Goal: Information Seeking & Learning: Learn about a topic

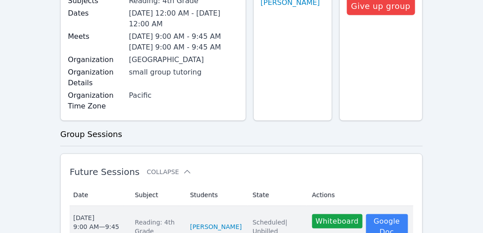
scroll to position [130, 0]
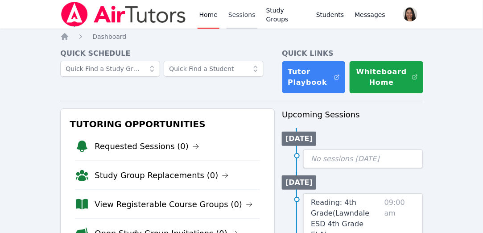
click at [244, 13] on link "Sessions" at bounding box center [242, 14] width 31 height 29
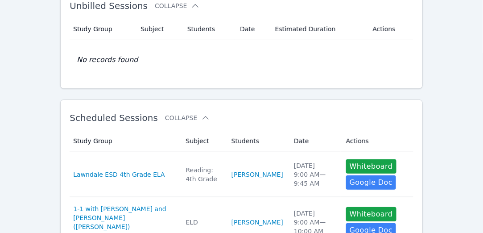
scroll to position [108, 0]
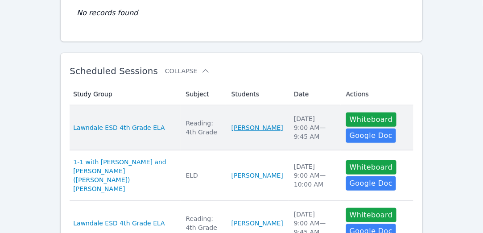
click at [244, 123] on link "[PERSON_NAME]" at bounding box center [258, 127] width 52 height 9
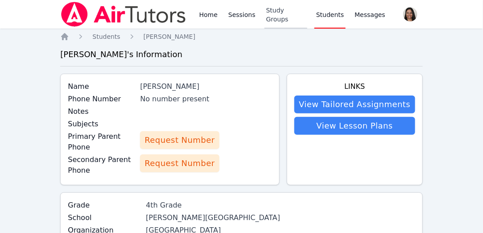
click at [269, 13] on link "Study Groups" at bounding box center [286, 14] width 43 height 29
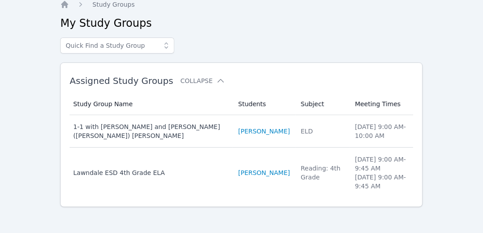
scroll to position [33, 0]
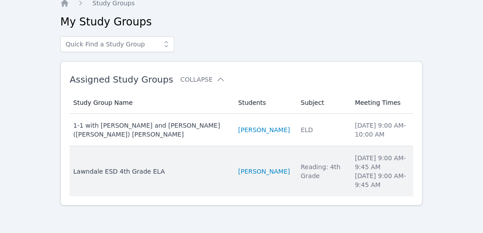
click at [138, 173] on div "Lawndale ESD 4th Grade ELA" at bounding box center [150, 171] width 154 height 9
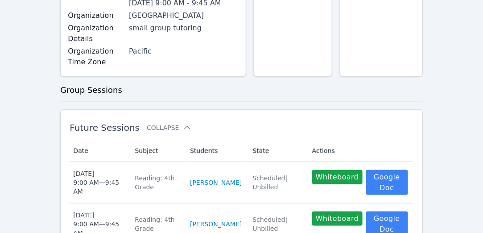
scroll to position [231, 0]
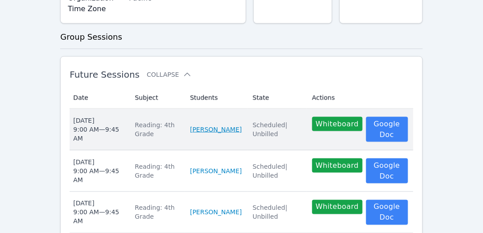
click at [210, 134] on link "[PERSON_NAME]" at bounding box center [216, 129] width 52 height 9
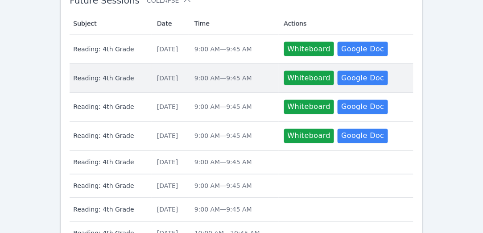
scroll to position [291, 0]
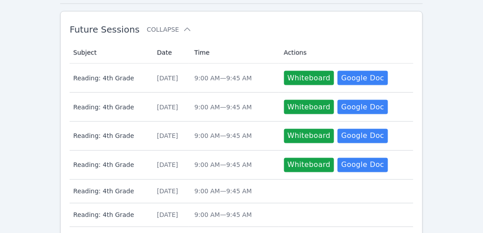
click at [420, 33] on div "Future Sessions Collapse Subject Date Time Actions Subject Reading: 4th Grade D…" at bounding box center [241, 179] width 362 height 336
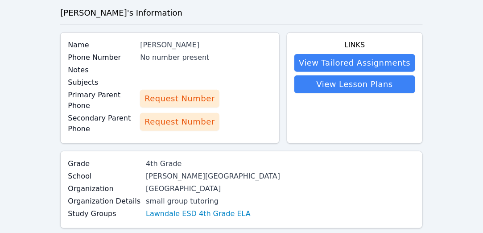
scroll to position [4, 0]
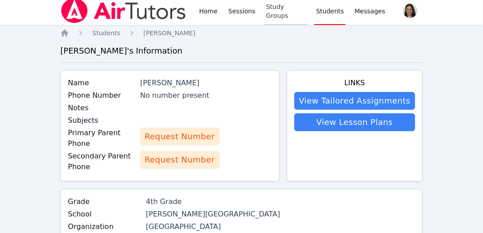
click at [272, 12] on link "Study Groups" at bounding box center [286, 10] width 43 height 29
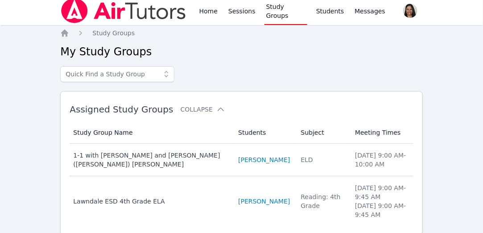
scroll to position [31, 0]
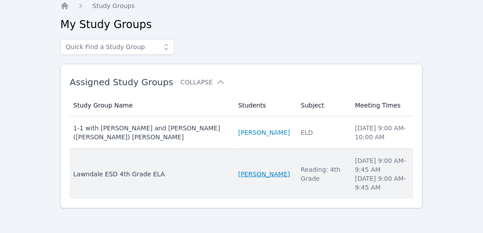
click at [238, 171] on link "[PERSON_NAME]" at bounding box center [264, 174] width 52 height 9
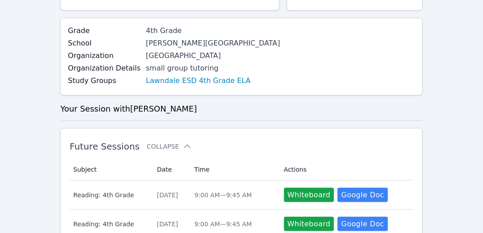
scroll to position [212, 0]
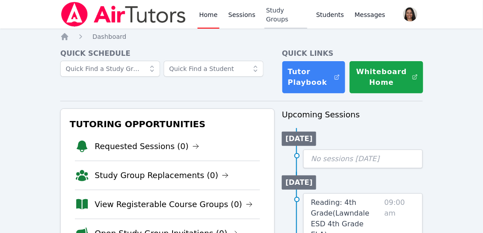
click at [275, 16] on link "Study Groups" at bounding box center [286, 14] width 43 height 29
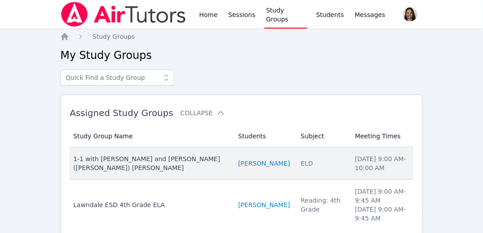
scroll to position [9, 0]
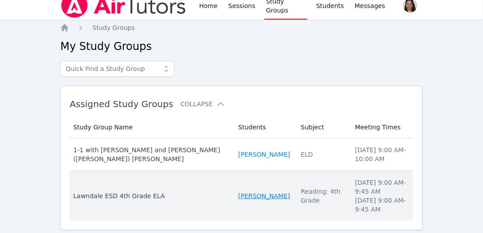
click at [238, 192] on link "[PERSON_NAME]" at bounding box center [264, 195] width 52 height 9
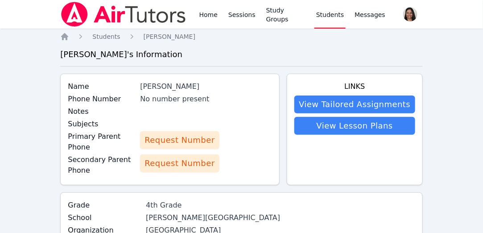
scroll to position [0, 0]
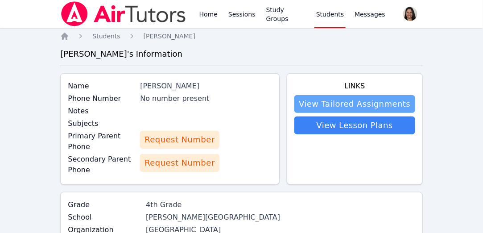
click at [340, 107] on link "View Tailored Assignments" at bounding box center [355, 104] width 120 height 18
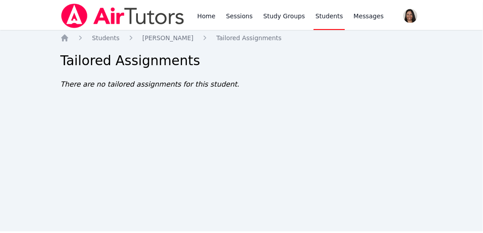
scroll to position [0, 0]
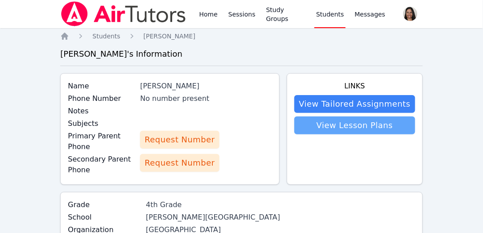
click at [344, 130] on link "View Lesson Plans" at bounding box center [355, 125] width 120 height 18
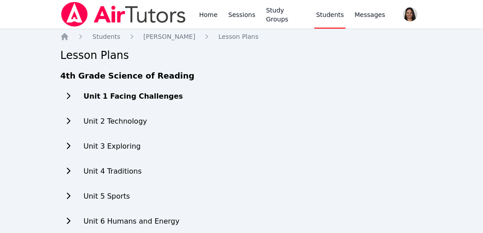
click at [140, 98] on h2 "Unit 1 Facing Challenges" at bounding box center [133, 96] width 100 height 11
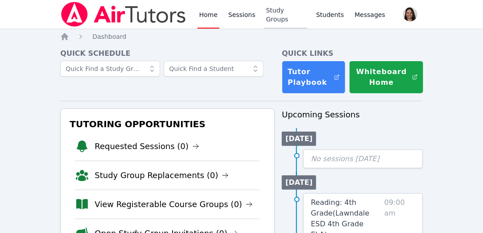
click at [274, 16] on link "Study Groups" at bounding box center [286, 14] width 43 height 29
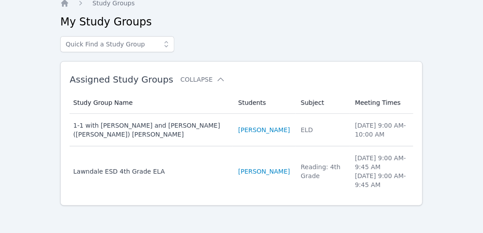
scroll to position [33, 0]
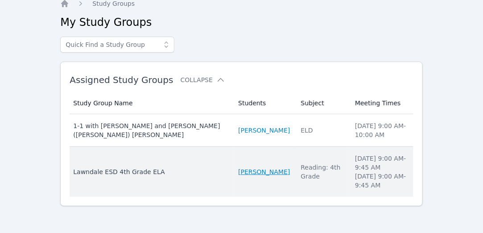
click at [238, 167] on link "[PERSON_NAME]" at bounding box center [264, 171] width 52 height 9
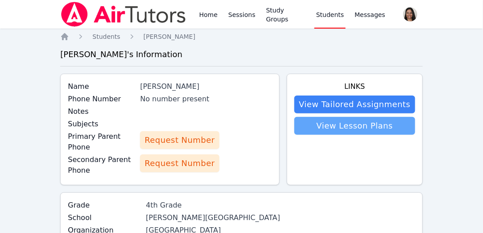
click at [366, 125] on link "View Lesson Plans" at bounding box center [355, 126] width 120 height 18
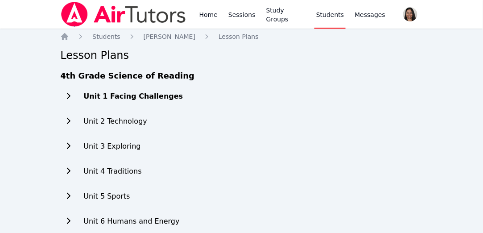
click at [158, 98] on h2 "Unit 1 Facing Challenges" at bounding box center [133, 96] width 100 height 11
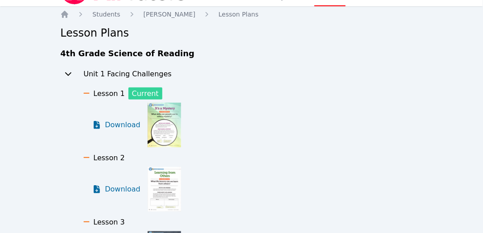
scroll to position [22, 0]
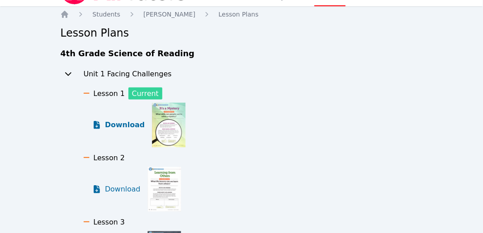
click at [96, 123] on icon at bounding box center [97, 125] width 6 height 8
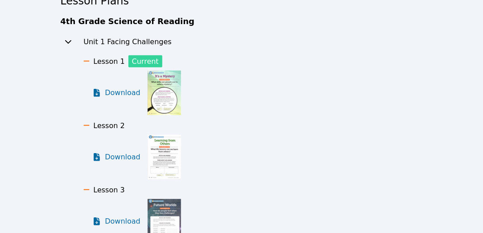
scroll to position [41, 0]
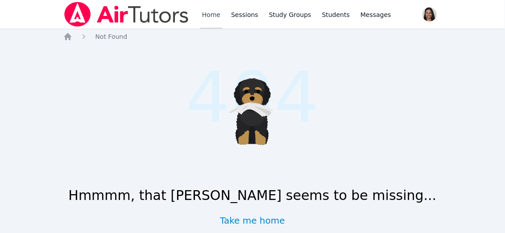
click at [200, 21] on link "Home" at bounding box center [211, 14] width 22 height 29
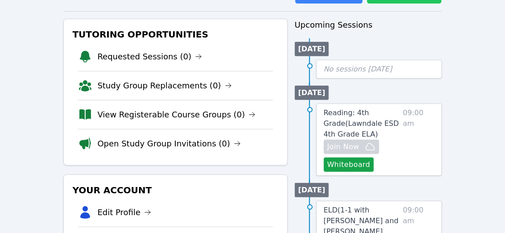
scroll to position [94, 0]
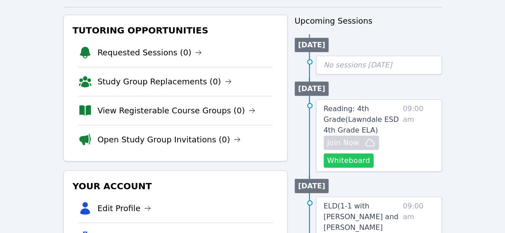
click at [364, 161] on button "Whiteboard" at bounding box center [349, 161] width 50 height 14
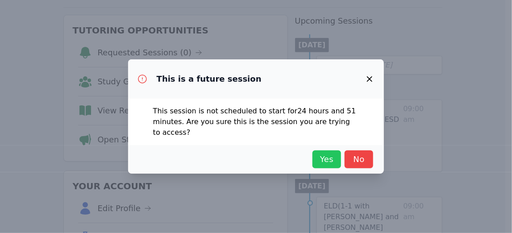
click at [329, 157] on span "Yes" at bounding box center [327, 159] width 20 height 12
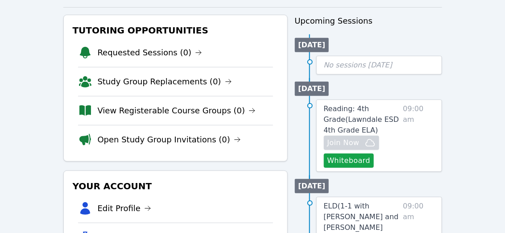
scroll to position [0, 0]
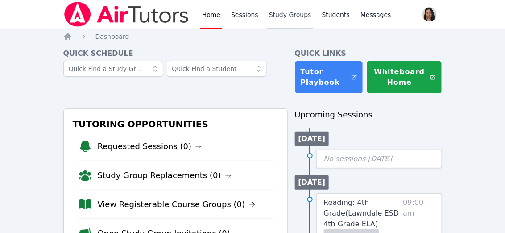
drag, startPoint x: 278, startPoint y: 15, endPoint x: 268, endPoint y: 28, distance: 16.5
click at [278, 15] on link "Study Groups" at bounding box center [290, 14] width 46 height 29
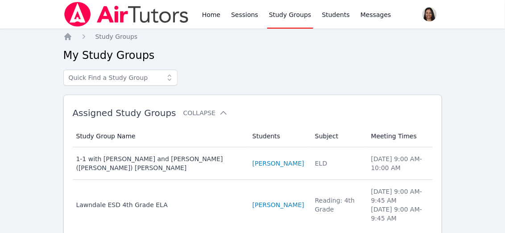
scroll to position [11, 0]
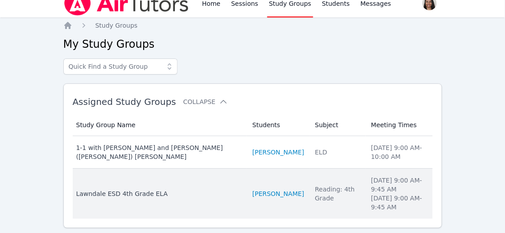
click at [131, 189] on div "Lawndale ESD 4th Grade ELA" at bounding box center [159, 193] width 166 height 9
